Goal: Transaction & Acquisition: Purchase product/service

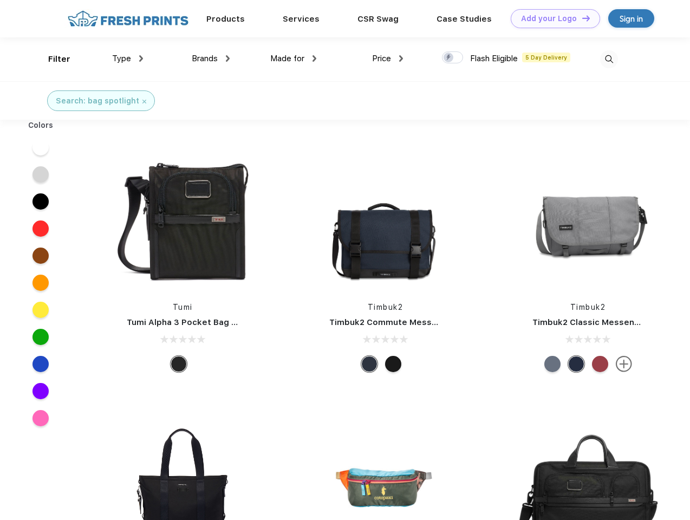
click at [551, 18] on link "Add your Logo Design Tool" at bounding box center [555, 18] width 89 height 19
click at [0, 0] on div "Design Tool" at bounding box center [0, 0] width 0 height 0
click at [581, 18] on link "Add your Logo Design Tool" at bounding box center [555, 18] width 89 height 19
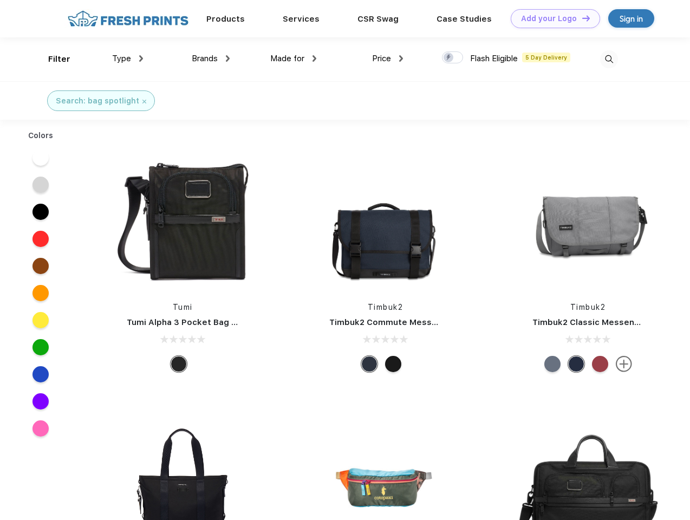
click at [52, 59] on div "Filter" at bounding box center [59, 59] width 22 height 12
click at [128, 58] on span "Type" at bounding box center [121, 59] width 19 height 10
click at [211, 58] on span "Brands" at bounding box center [205, 59] width 26 height 10
click at [293, 58] on span "Made for" at bounding box center [287, 59] width 34 height 10
click at [388, 58] on span "Price" at bounding box center [381, 59] width 19 height 10
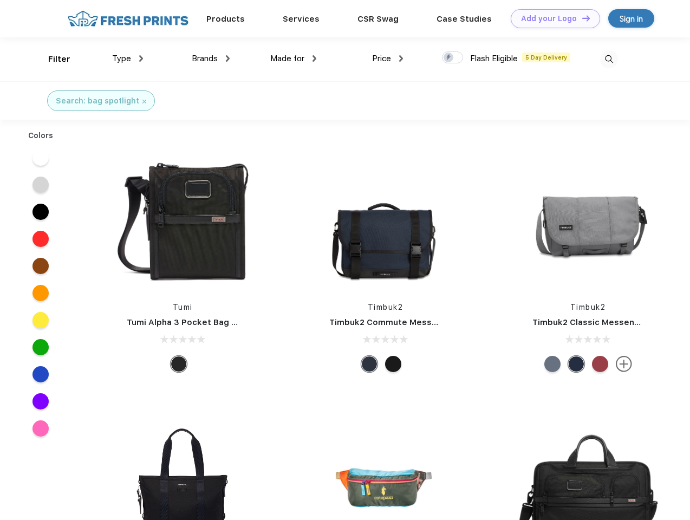
click at [453, 58] on div at bounding box center [452, 57] width 21 height 12
click at [449, 58] on input "checkbox" at bounding box center [445, 54] width 7 height 7
click at [609, 59] on img at bounding box center [609, 59] width 18 height 18
